Goal: Information Seeking & Learning: Check status

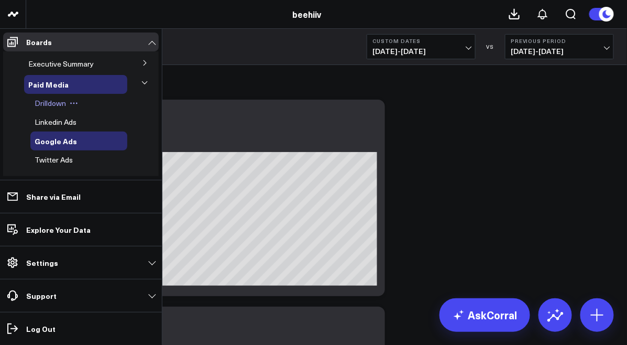
click at [45, 107] on span "Drilldown" at bounding box center [50, 103] width 31 height 10
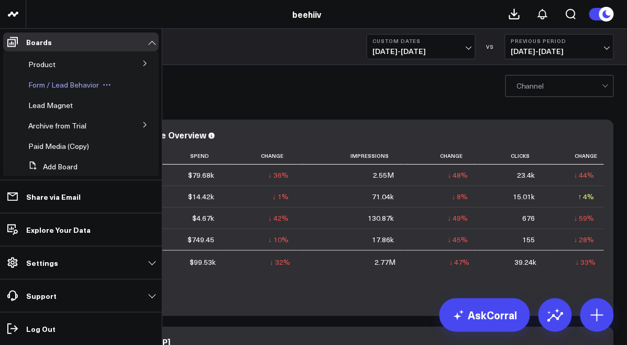
scroll to position [2, 0]
click at [57, 84] on span "Form / Lead Behavior" at bounding box center [63, 85] width 71 height 10
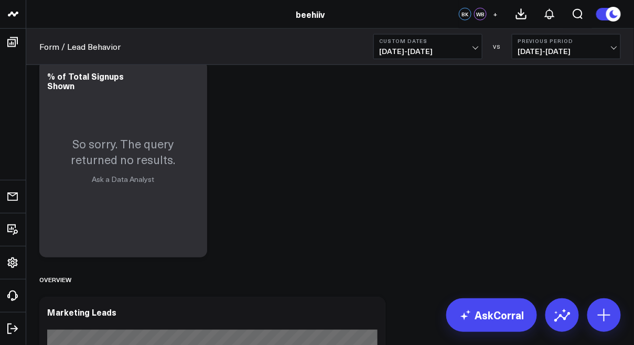
scroll to position [287, 0]
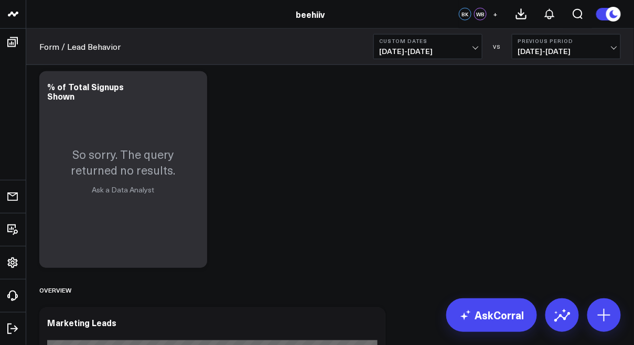
click at [443, 47] on span "[DATE] - [DATE]" at bounding box center [427, 51] width 97 height 8
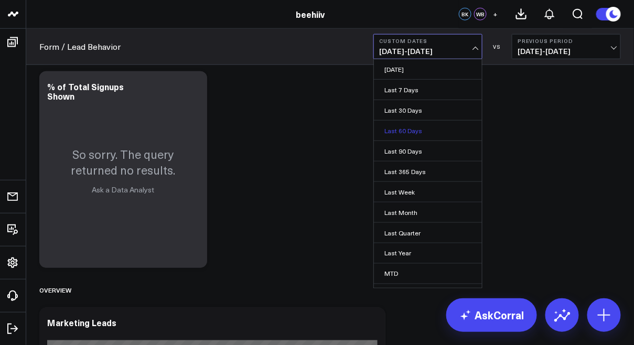
click at [416, 133] on link "Last 60 Days" at bounding box center [428, 131] width 108 height 20
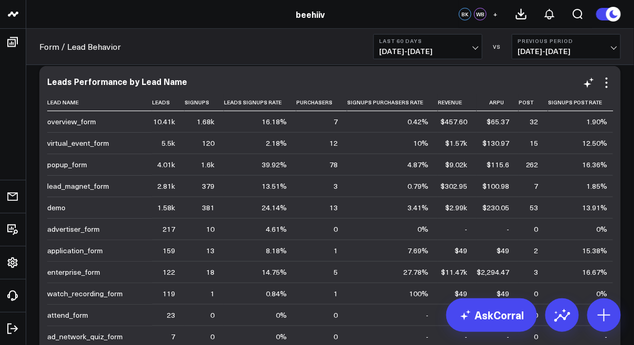
scroll to position [2215, 0]
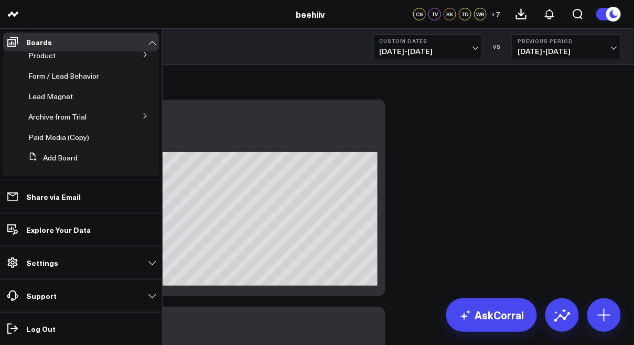
scroll to position [201, 0]
click at [67, 78] on span "Form / Lead Behavior" at bounding box center [63, 76] width 71 height 10
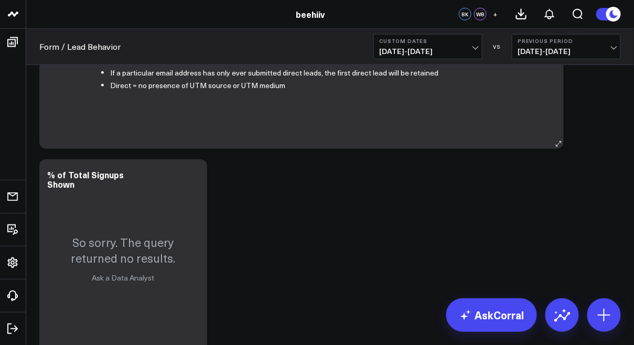
scroll to position [297, 0]
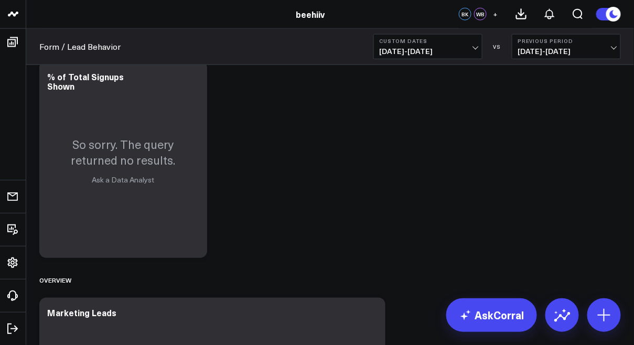
click at [412, 55] on span "[DATE] - [DATE]" at bounding box center [427, 51] width 97 height 8
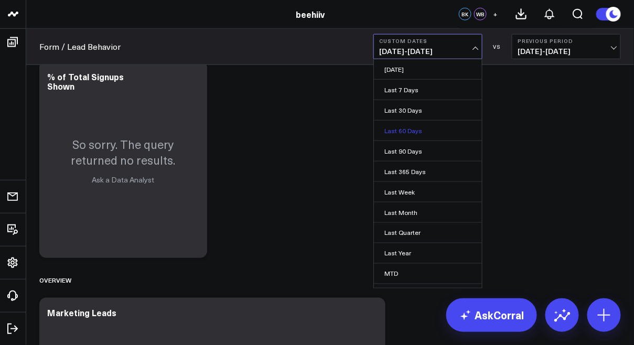
click at [411, 129] on link "Last 60 Days" at bounding box center [428, 131] width 108 height 20
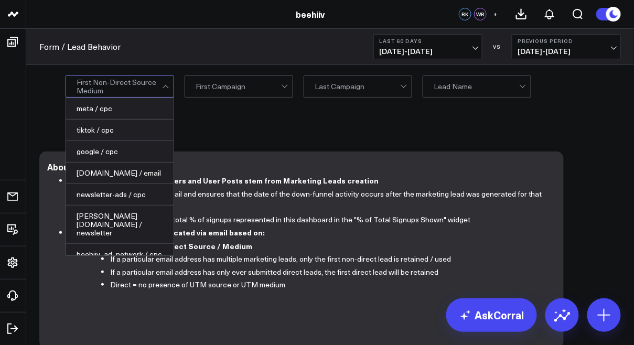
click at [119, 85] on div at bounding box center [119, 86] width 85 height 21
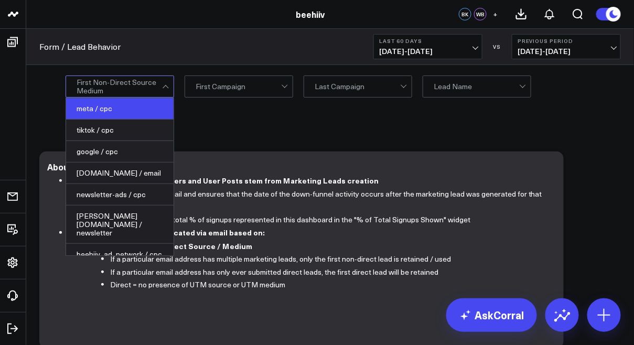
click at [114, 112] on div "meta / cpc" at bounding box center [119, 108] width 107 height 21
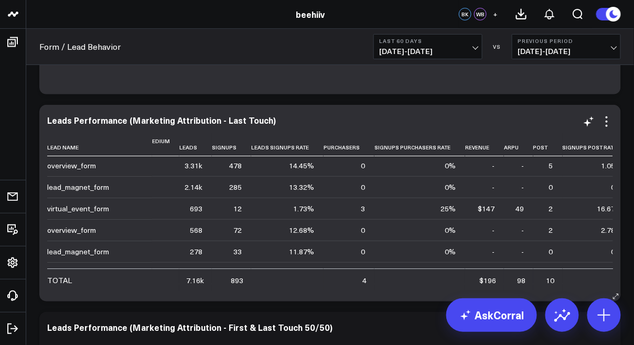
scroll to position [2, 43]
